Goal: Task Accomplishment & Management: Manage account settings

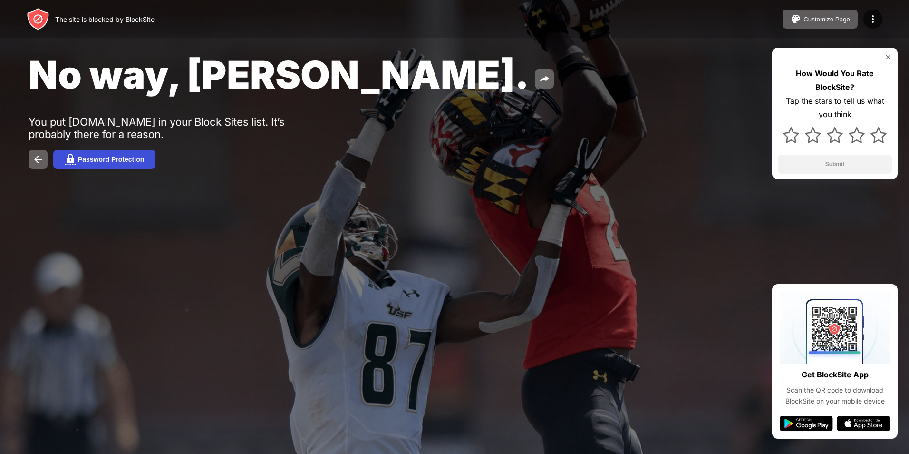
click at [87, 156] on div "Password Protection" at bounding box center [111, 160] width 66 height 8
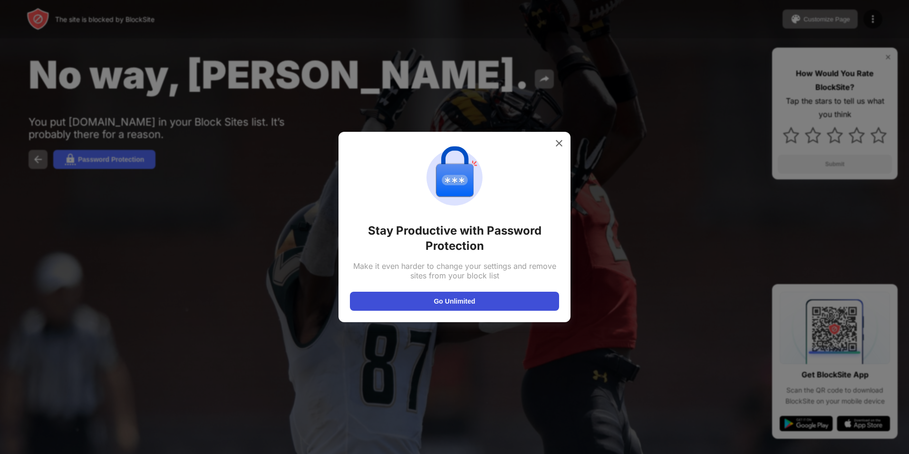
click at [487, 301] on button "Go Unlimited" at bounding box center [454, 301] width 209 height 19
click at [553, 137] on div at bounding box center [559, 143] width 15 height 15
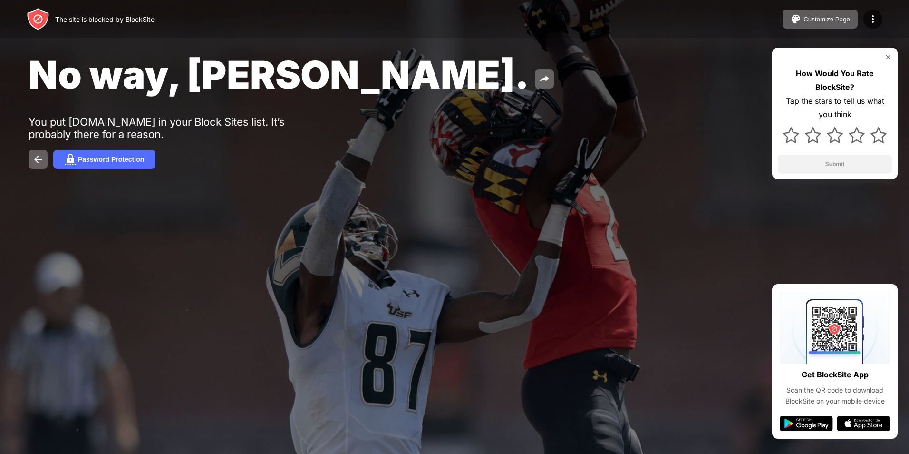
drag, startPoint x: 196, startPoint y: 264, endPoint x: 157, endPoint y: 253, distance: 40.6
click at [37, 161] on img at bounding box center [37, 159] width 11 height 11
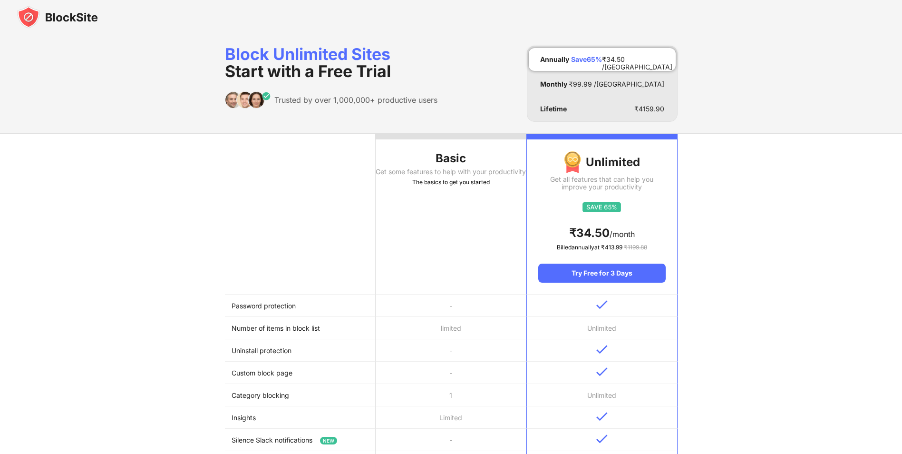
drag, startPoint x: 129, startPoint y: 162, endPoint x: 0, endPoint y: 7, distance: 201.9
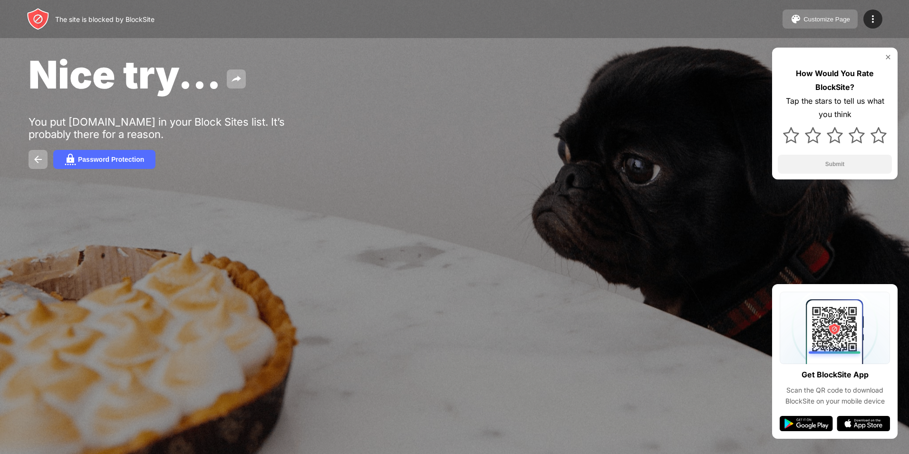
click at [826, 22] on div "Customize Page" at bounding box center [827, 19] width 47 height 7
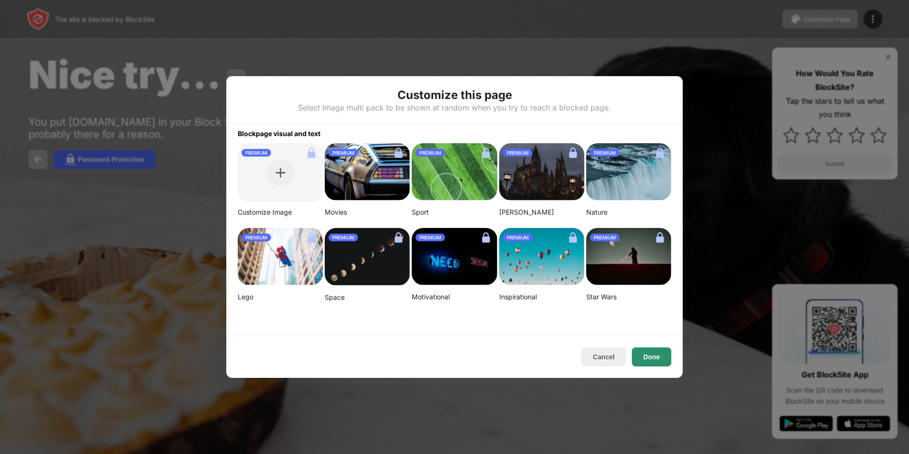
click at [649, 355] on button "Done" at bounding box center [651, 356] width 39 height 19
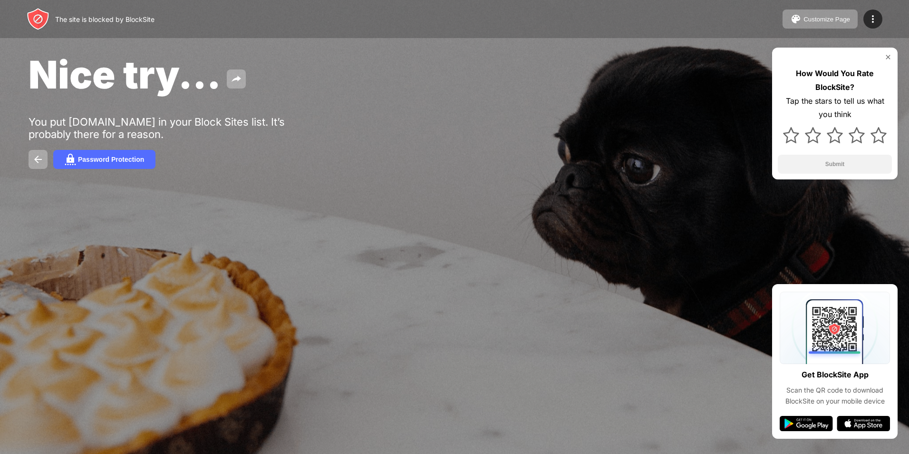
drag, startPoint x: 546, startPoint y: 173, endPoint x: 580, endPoint y: 315, distance: 146.6
click at [832, 134] on img at bounding box center [835, 135] width 16 height 16
click at [843, 159] on button "Submit" at bounding box center [835, 164] width 114 height 19
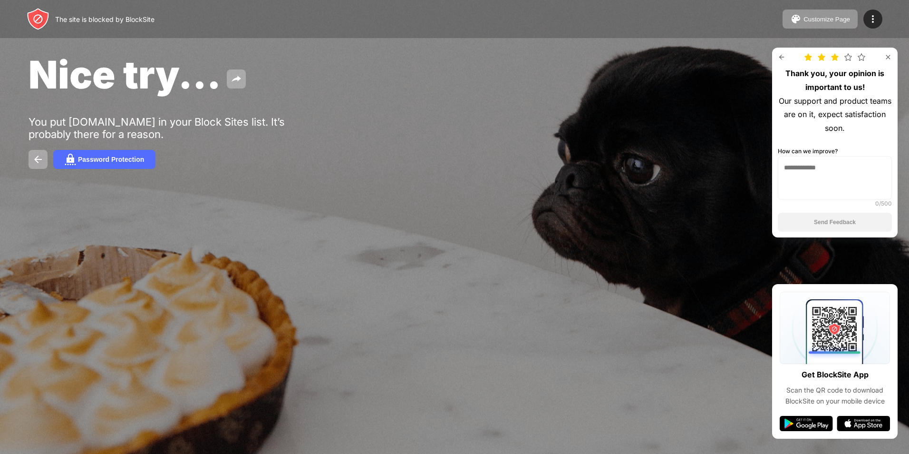
click at [787, 58] on div at bounding box center [835, 57] width 114 height 8
click at [782, 56] on img at bounding box center [782, 57] width 8 height 8
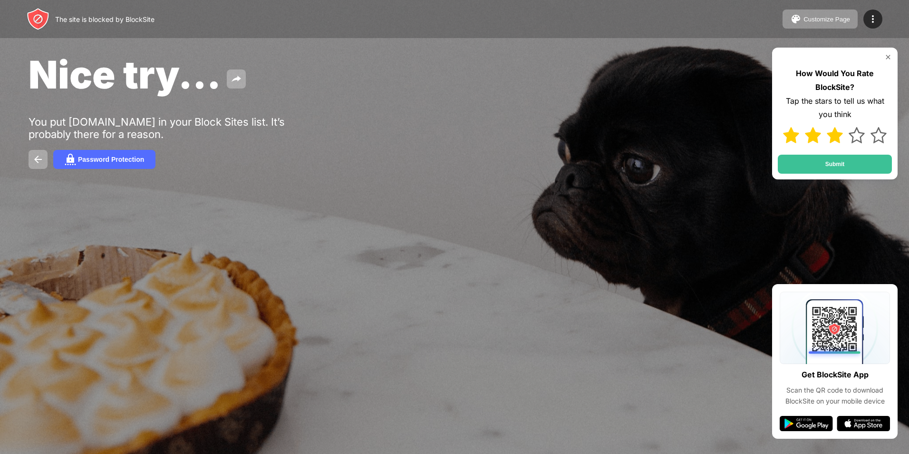
click at [780, 60] on div at bounding box center [835, 57] width 114 height 8
click at [877, 143] on img at bounding box center [879, 135] width 16 height 16
click at [870, 160] on button "Submit" at bounding box center [835, 164] width 114 height 19
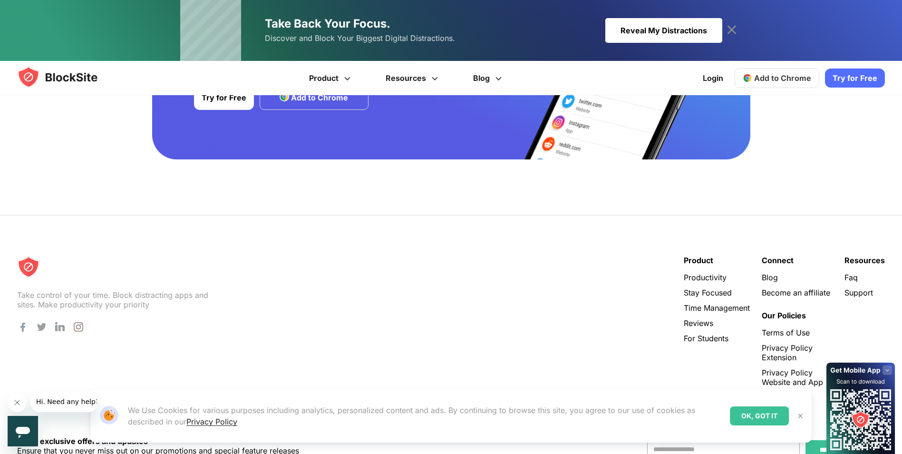
scroll to position [1901, 0]
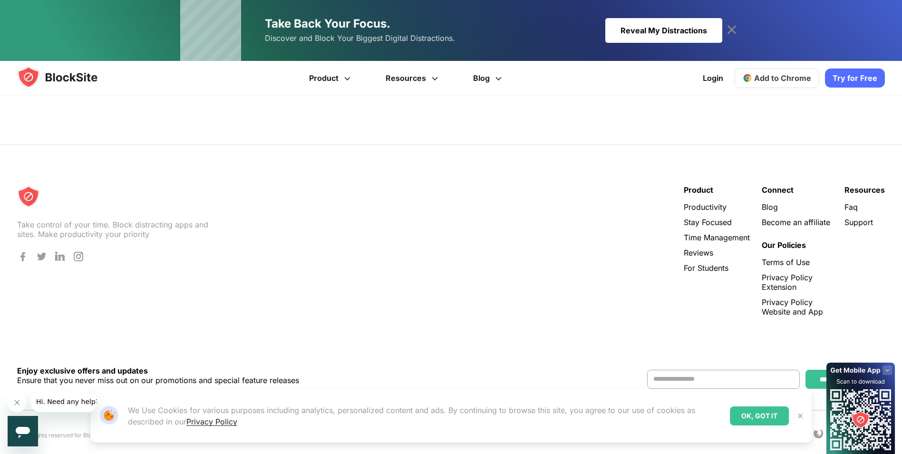
drag, startPoint x: 410, startPoint y: 124, endPoint x: 339, endPoint y: 153, distance: 77.2
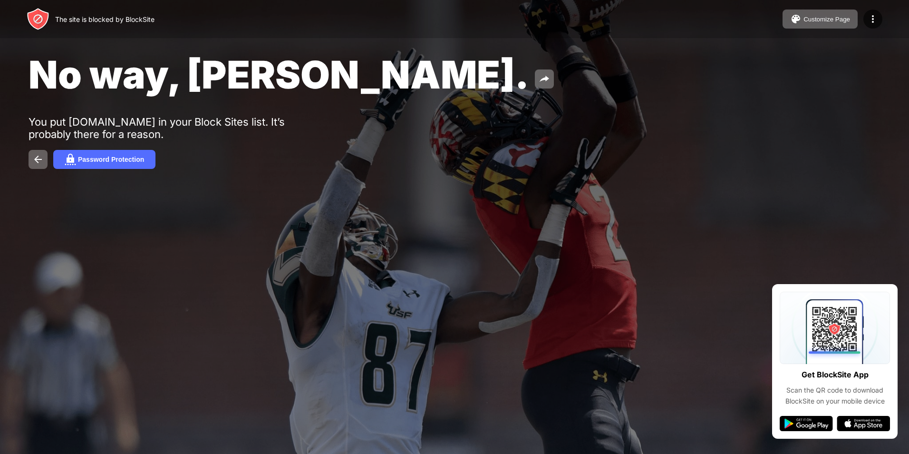
drag, startPoint x: 610, startPoint y: 268, endPoint x: 751, endPoint y: 406, distance: 197.8
click at [875, 12] on div at bounding box center [873, 19] width 19 height 19
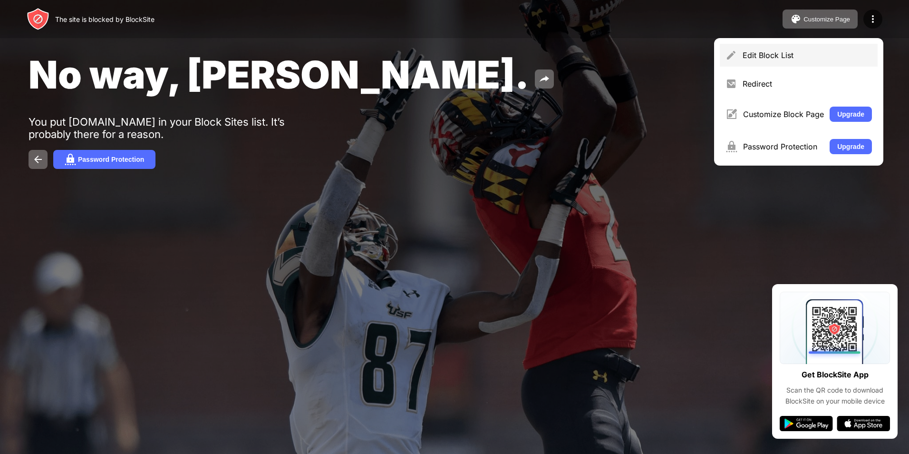
click at [823, 56] on div "Edit Block List" at bounding box center [807, 55] width 129 height 10
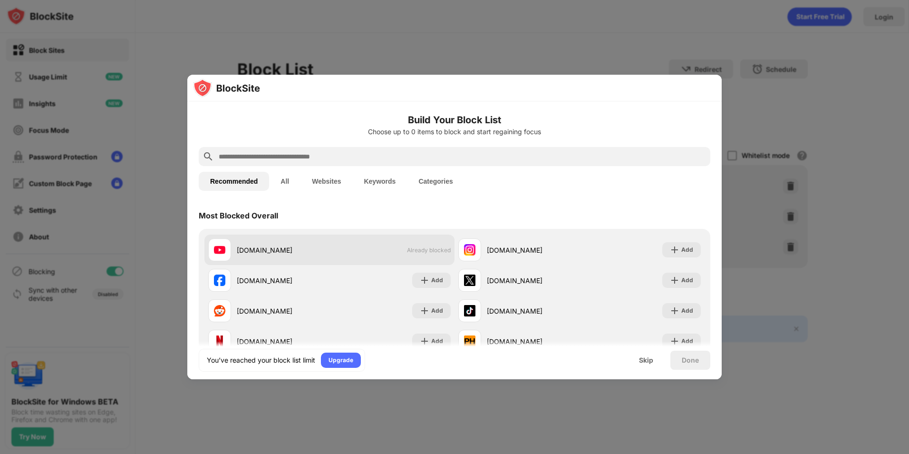
click at [420, 246] on span "Already blocked" at bounding box center [429, 249] width 44 height 7
click at [219, 244] on div at bounding box center [219, 249] width 23 height 23
click at [228, 255] on div at bounding box center [219, 249] width 23 height 23
click at [229, 255] on div at bounding box center [219, 249] width 23 height 23
click at [234, 231] on div "youtube.com Already blocked instagram.com Add facebook.com Add x.com Add reddit…" at bounding box center [455, 295] width 512 height 133
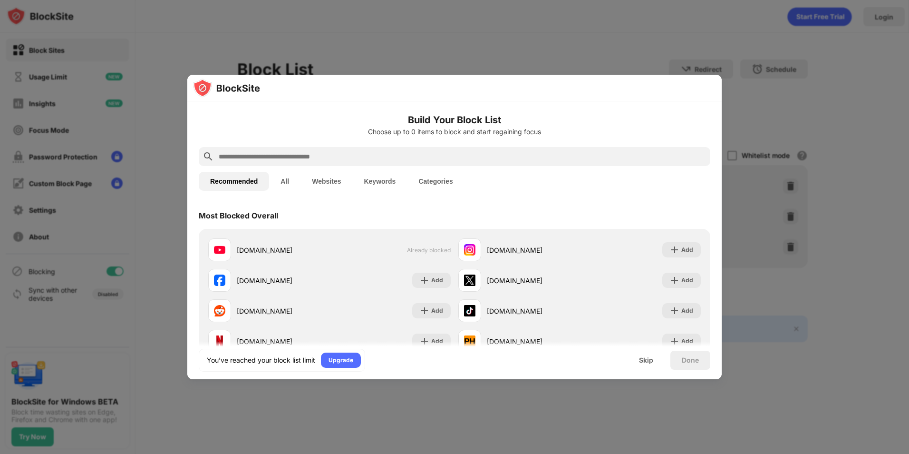
drag, startPoint x: 388, startPoint y: 240, endPoint x: 381, endPoint y: 192, distance: 48.6
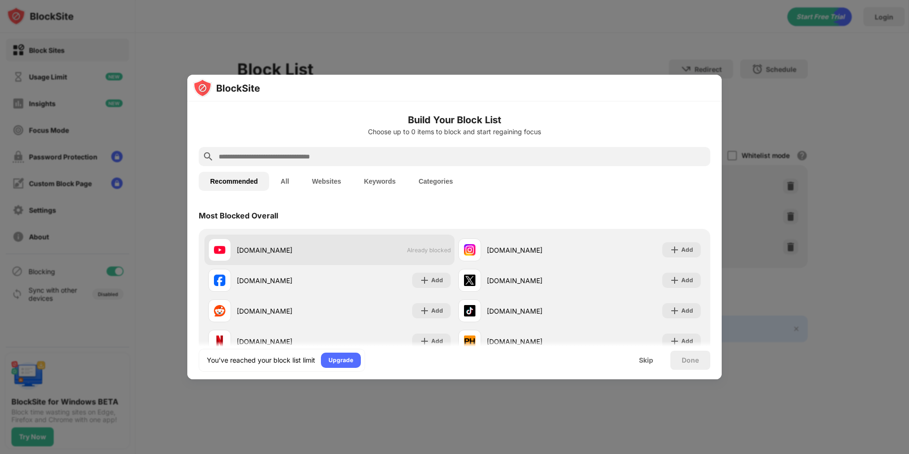
click at [411, 244] on div "youtube.com Already blocked" at bounding box center [330, 249] width 250 height 30
click at [410, 244] on div "youtube.com Already blocked" at bounding box center [330, 249] width 250 height 30
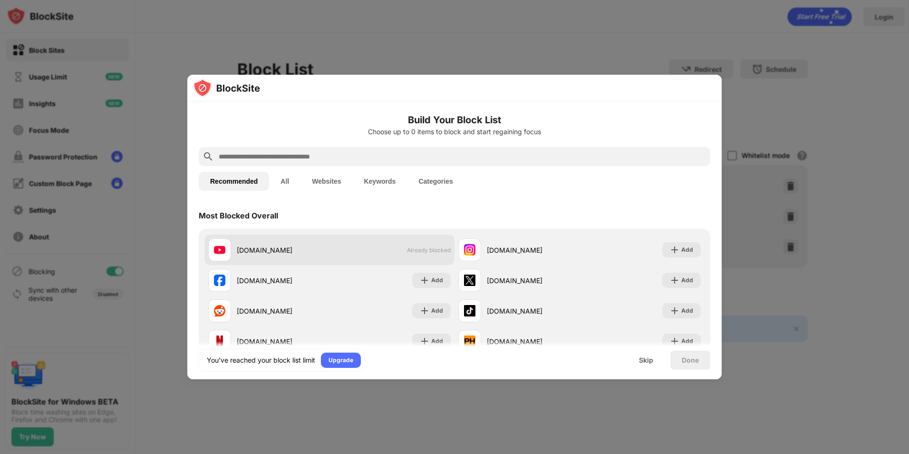
click at [410, 244] on div "youtube.com Already blocked" at bounding box center [330, 249] width 250 height 30
click at [410, 245] on div "youtube.com Already blocked" at bounding box center [330, 249] width 250 height 30
click at [409, 253] on span "Already blocked" at bounding box center [429, 249] width 44 height 7
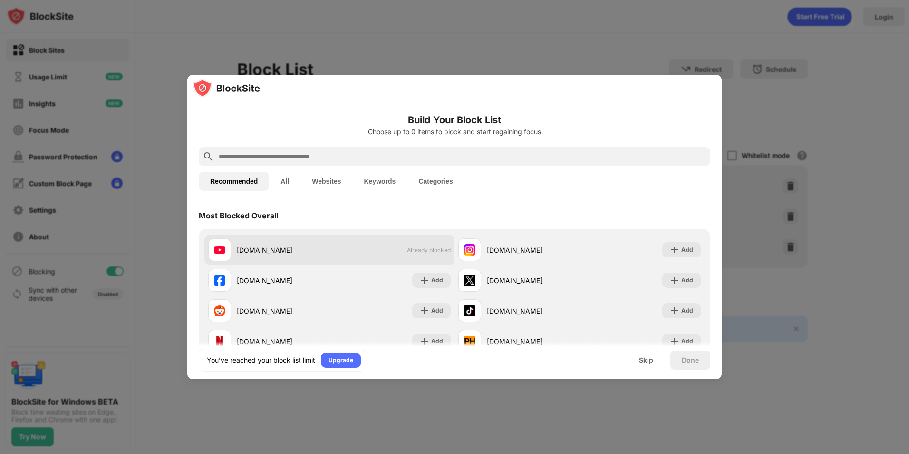
click at [409, 253] on span "Already blocked" at bounding box center [429, 249] width 44 height 7
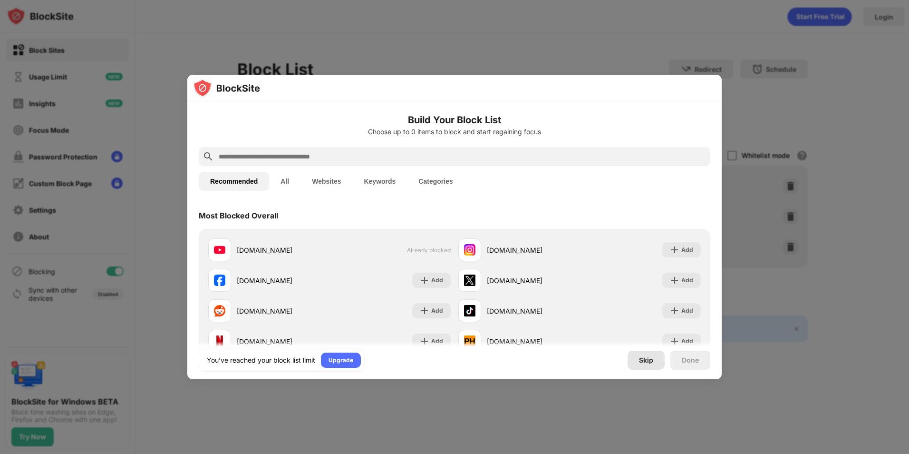
click at [653, 363] on div "Skip" at bounding box center [646, 360] width 14 height 8
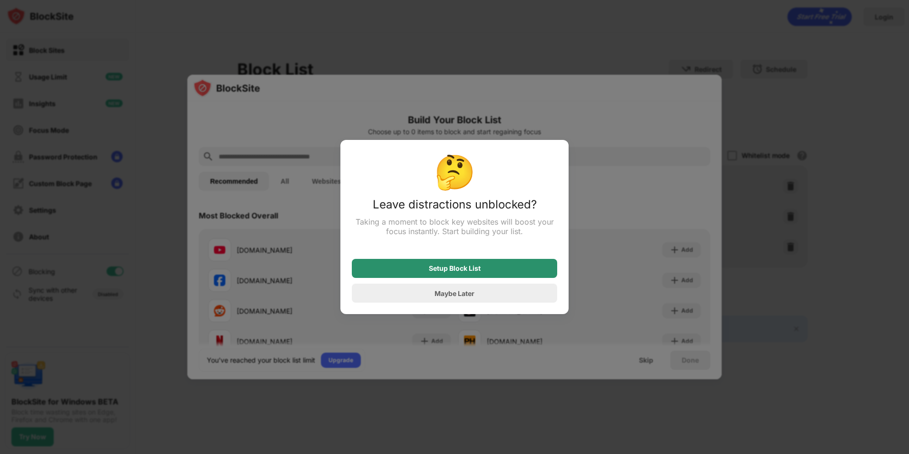
click at [474, 274] on div "Setup Block List" at bounding box center [454, 268] width 205 height 19
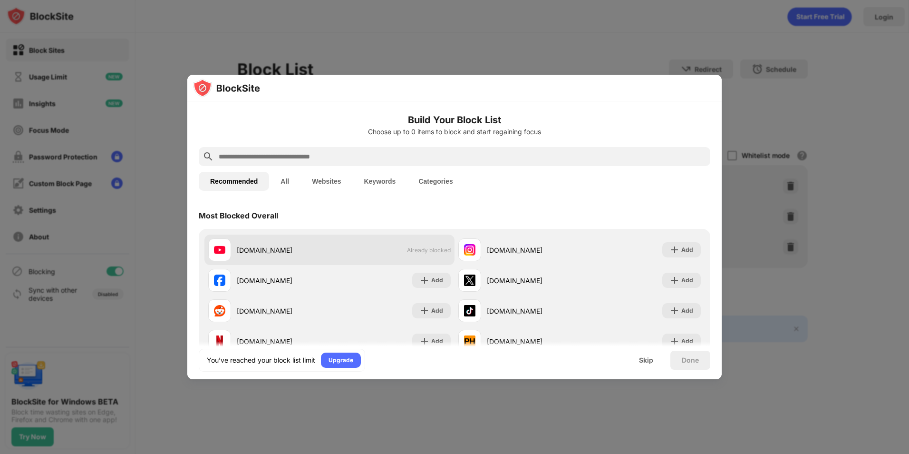
click at [395, 257] on div "youtube.com Already blocked" at bounding box center [330, 249] width 250 height 30
click at [370, 249] on div "youtube.com Already blocked" at bounding box center [330, 249] width 250 height 30
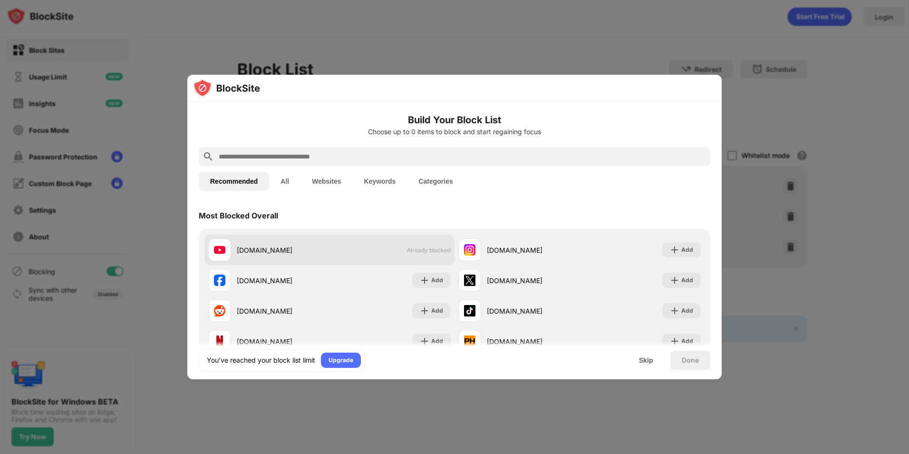
click at [371, 249] on div "youtube.com Already blocked" at bounding box center [330, 249] width 250 height 30
click at [652, 363] on div "Skip" at bounding box center [646, 360] width 14 height 8
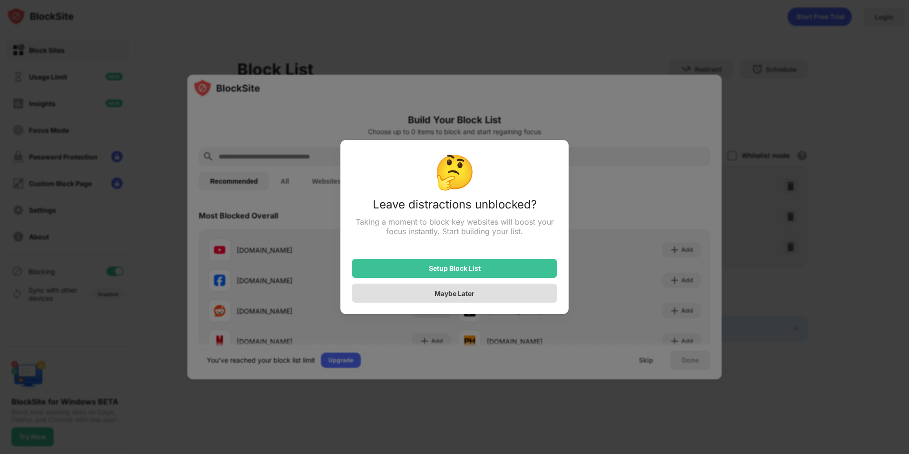
click at [475, 292] on div "Maybe Later" at bounding box center [454, 292] width 205 height 19
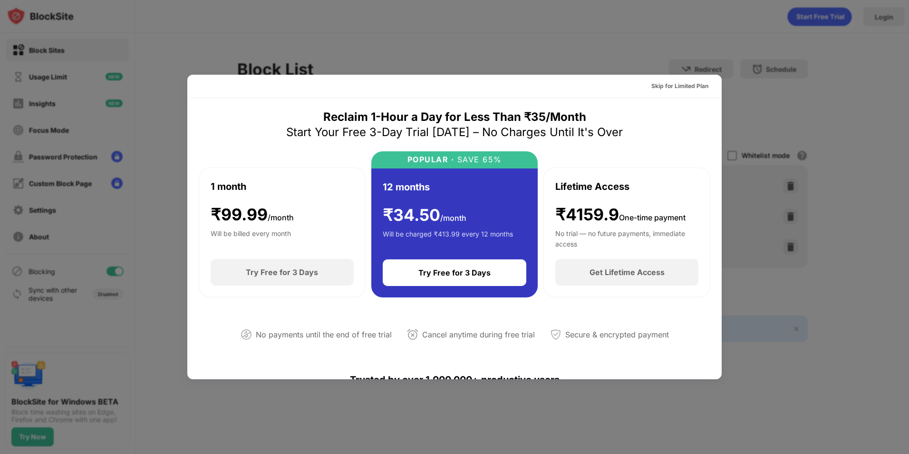
click at [592, 45] on div at bounding box center [454, 227] width 909 height 454
drag, startPoint x: 578, startPoint y: 51, endPoint x: 573, endPoint y: 51, distance: 5.3
click at [578, 51] on div at bounding box center [454, 227] width 909 height 454
drag, startPoint x: 573, startPoint y: 51, endPoint x: 561, endPoint y: 46, distance: 13.2
click at [571, 50] on div at bounding box center [454, 227] width 909 height 454
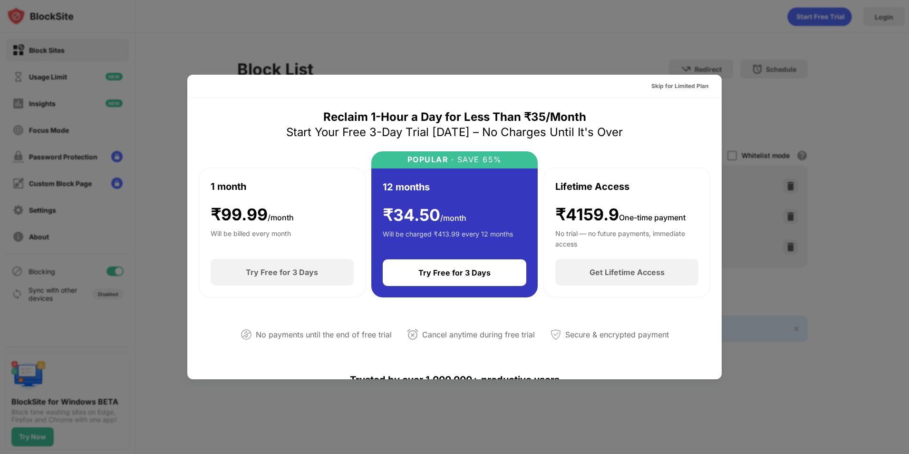
click at [712, 78] on div "Skip for Limited Plan" at bounding box center [454, 86] width 535 height 23
click at [729, 82] on div at bounding box center [454, 227] width 909 height 454
click at [667, 89] on div "Skip for Limited Plan" at bounding box center [680, 86] width 57 height 10
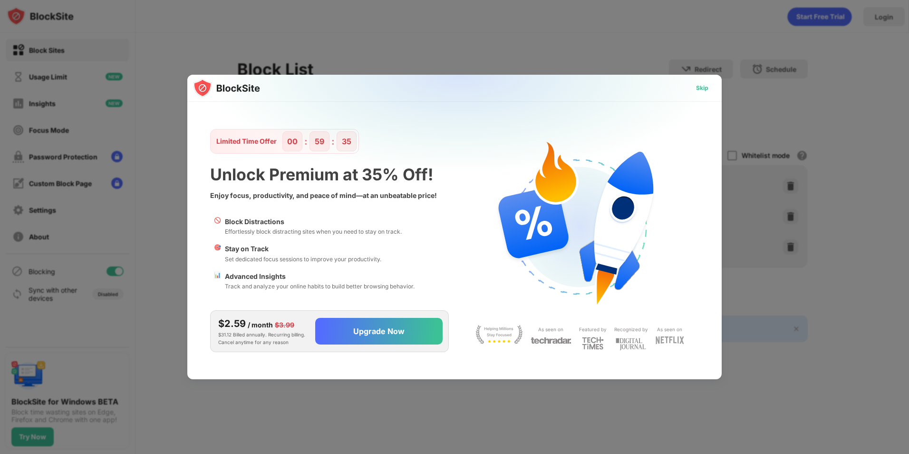
click at [708, 87] on div "Skip" at bounding box center [703, 87] width 28 height 15
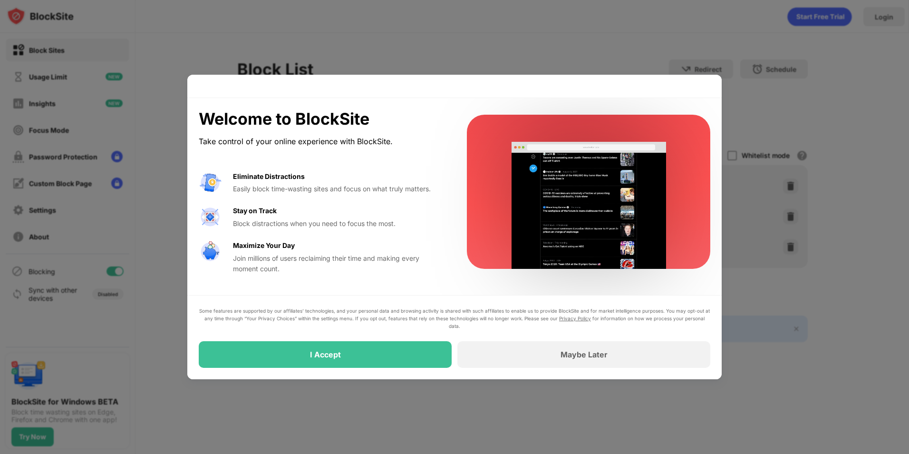
click at [542, 355] on div "Maybe Later" at bounding box center [584, 354] width 253 height 27
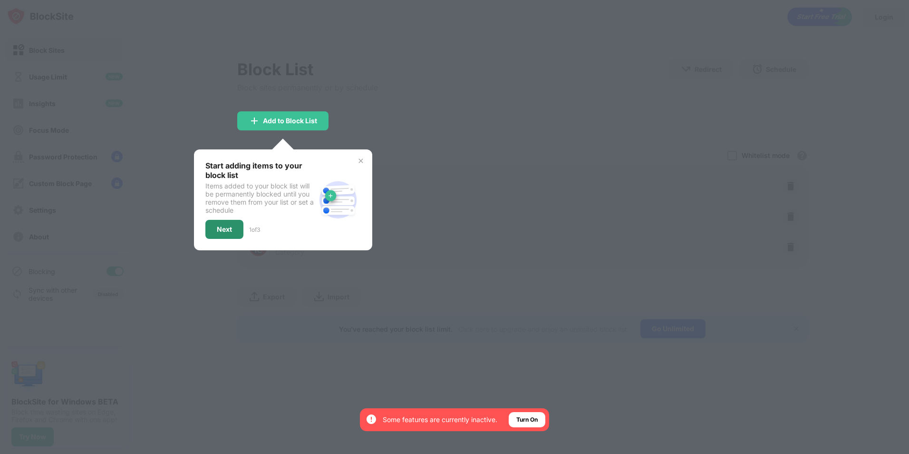
click at [223, 231] on div "Next" at bounding box center [224, 229] width 15 height 8
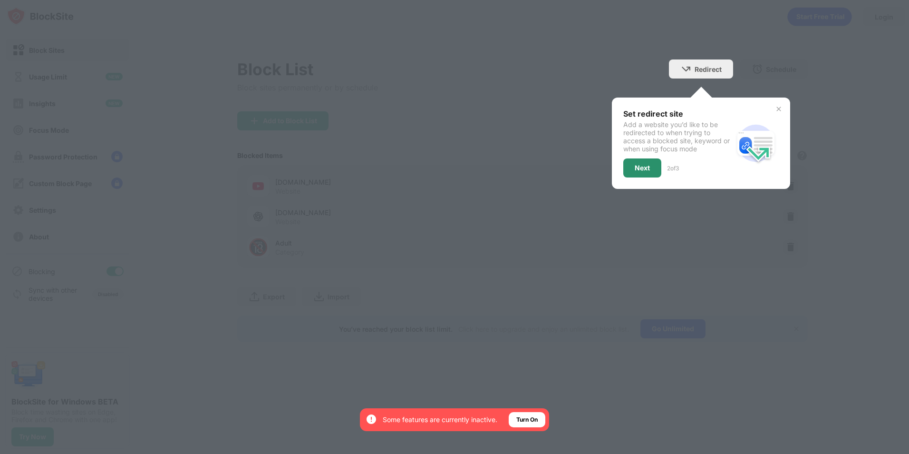
click at [653, 163] on div "Next" at bounding box center [643, 167] width 38 height 19
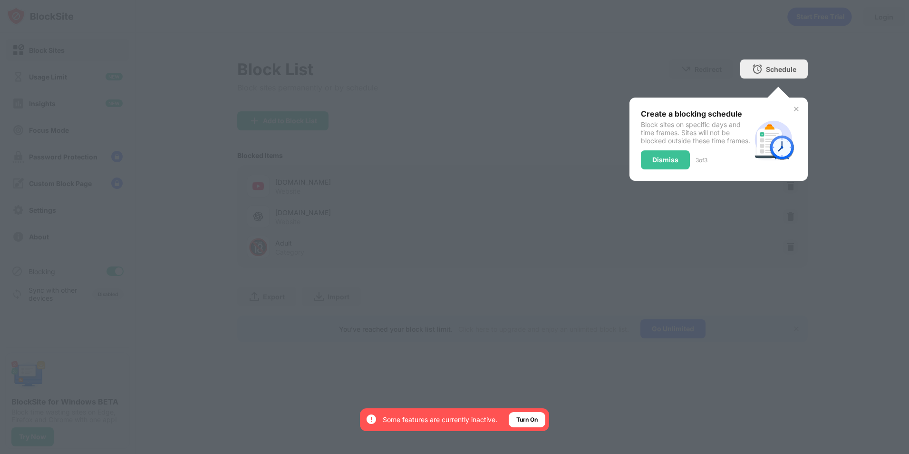
click at [665, 164] on div "Dismiss" at bounding box center [666, 160] width 26 height 8
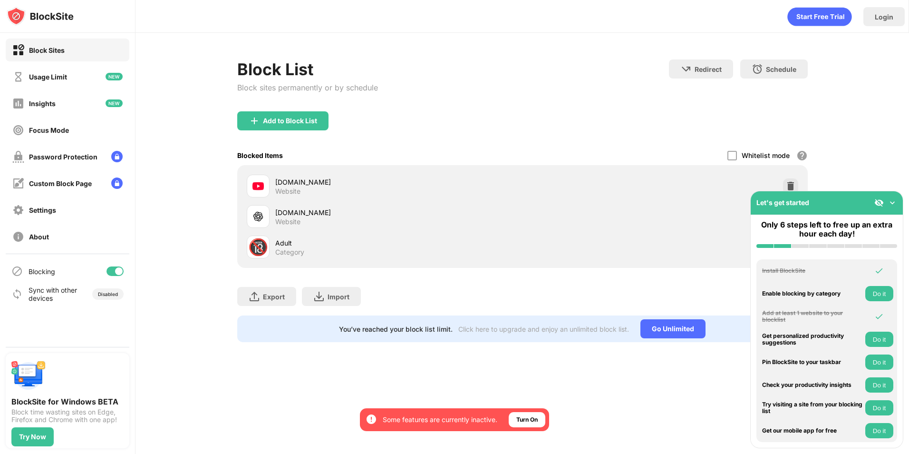
click at [879, 170] on div "Block List Block sites permanently or by schedule Redirect Choose a site to be …" at bounding box center [523, 201] width 774 height 336
click at [790, 186] on img at bounding box center [791, 186] width 10 height 10
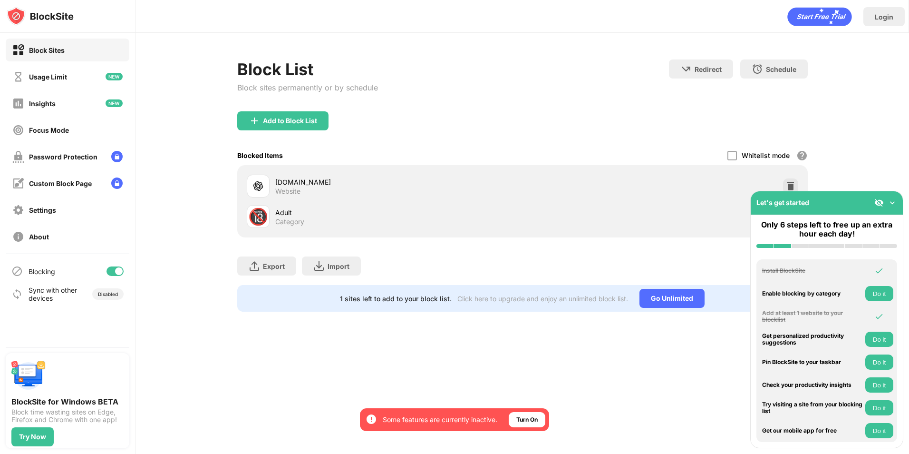
click at [624, 184] on div "chatgpt.com Website" at bounding box center [522, 186] width 559 height 30
click at [894, 205] on img at bounding box center [893, 203] width 10 height 10
